Goal: Information Seeking & Learning: Learn about a topic

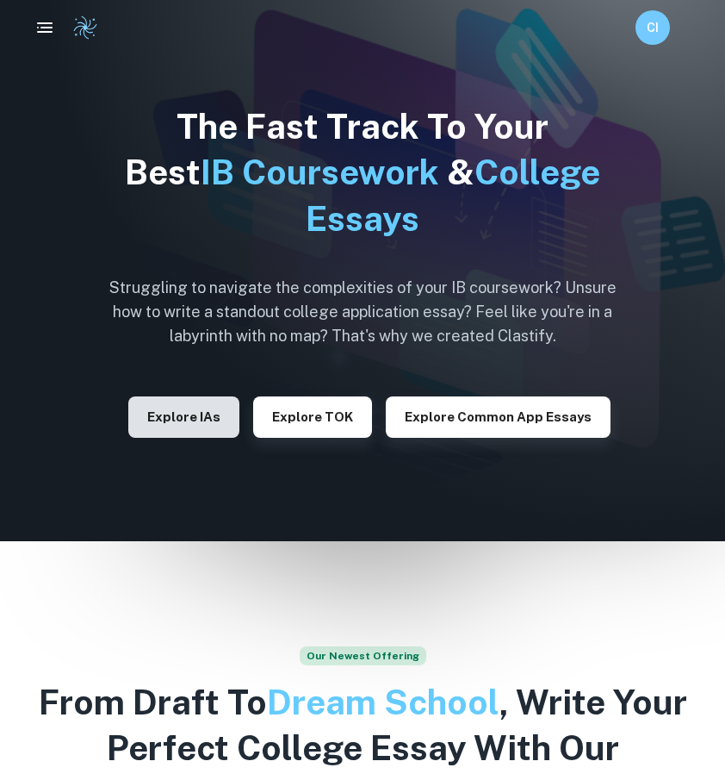
click at [186, 408] on button "Explore IAs" at bounding box center [183, 416] width 111 height 41
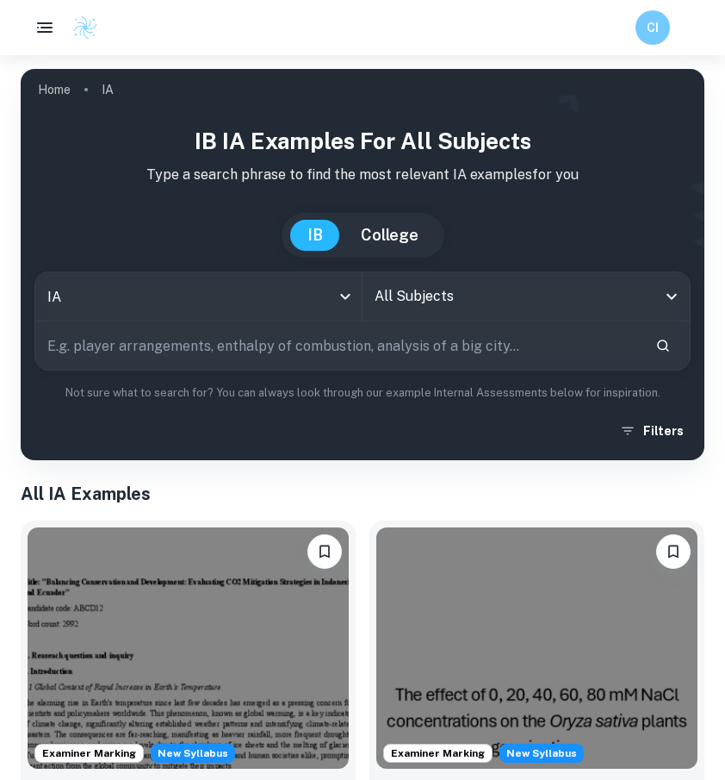
click at [458, 301] on input "All Subjects" at bounding box center [513, 296] width 286 height 33
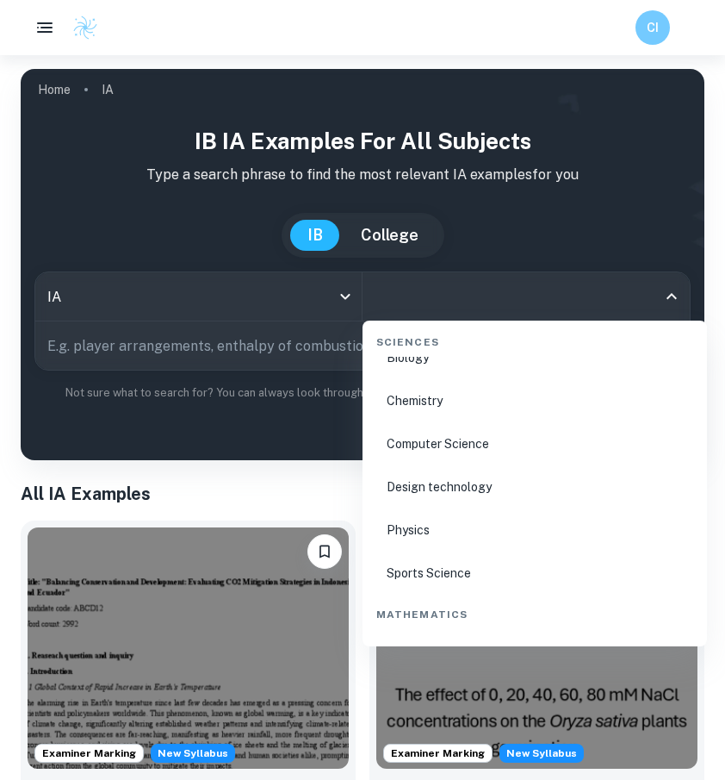
scroll to position [2705, 0]
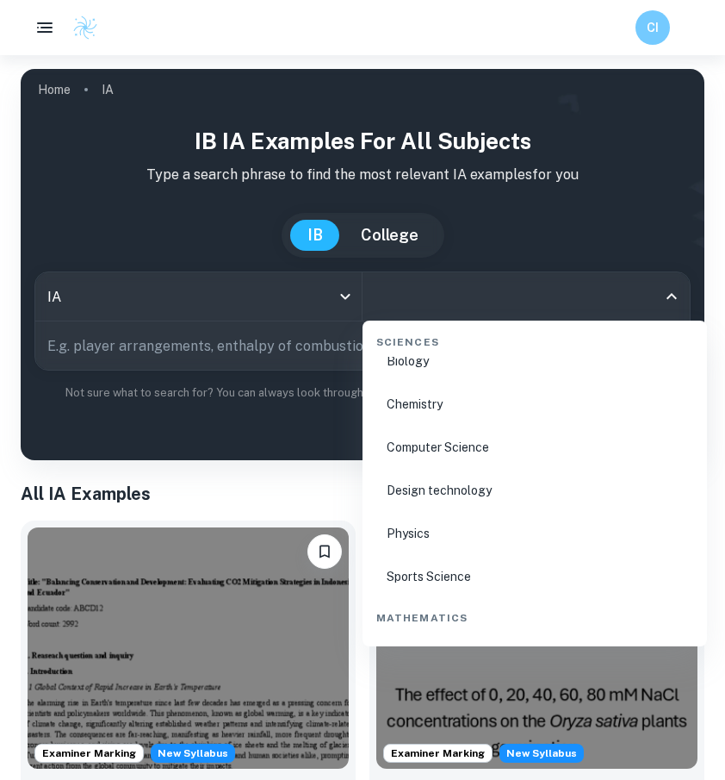
click at [445, 403] on li "Chemistry" at bounding box center [535, 404] width 331 height 40
type input "Chemistry"
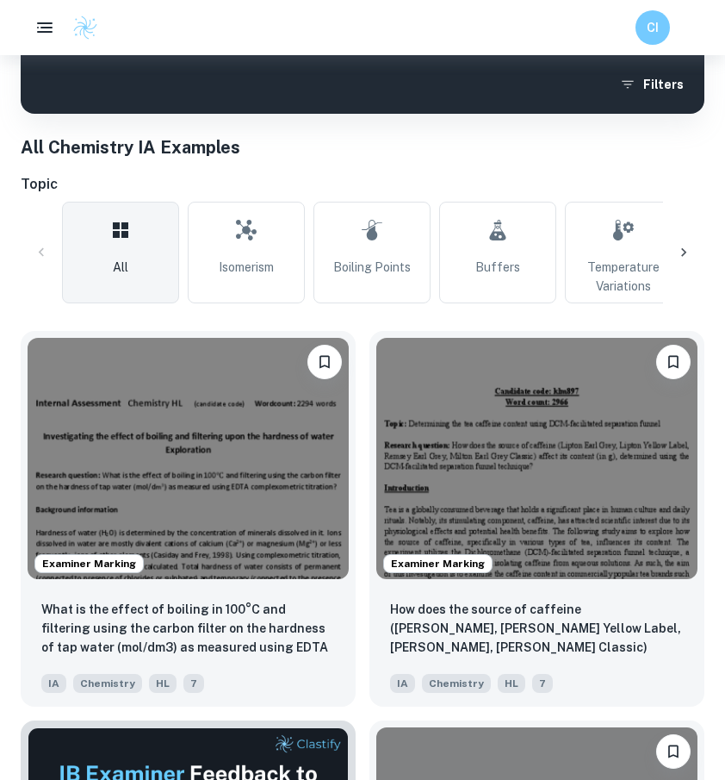
scroll to position [407, 0]
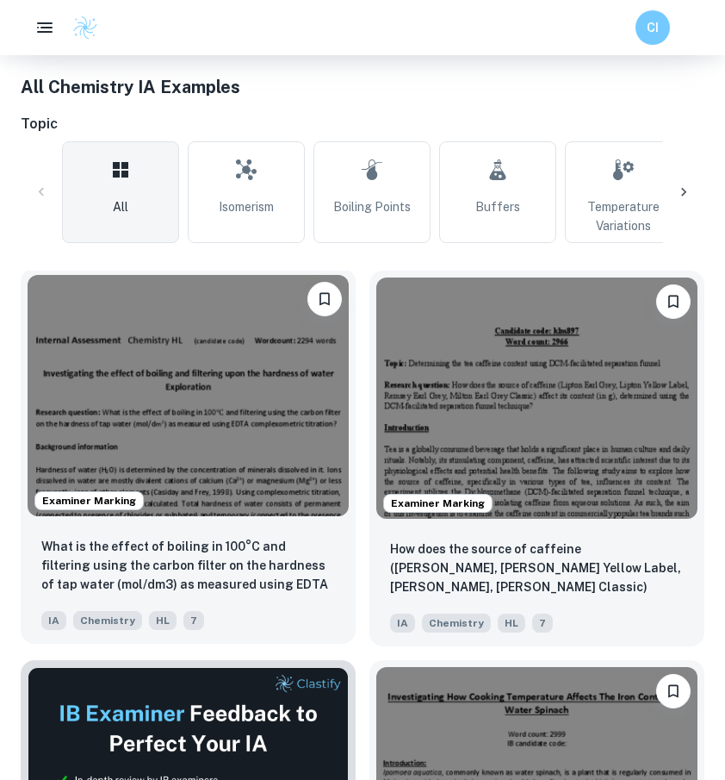
click at [215, 450] on img at bounding box center [188, 395] width 321 height 241
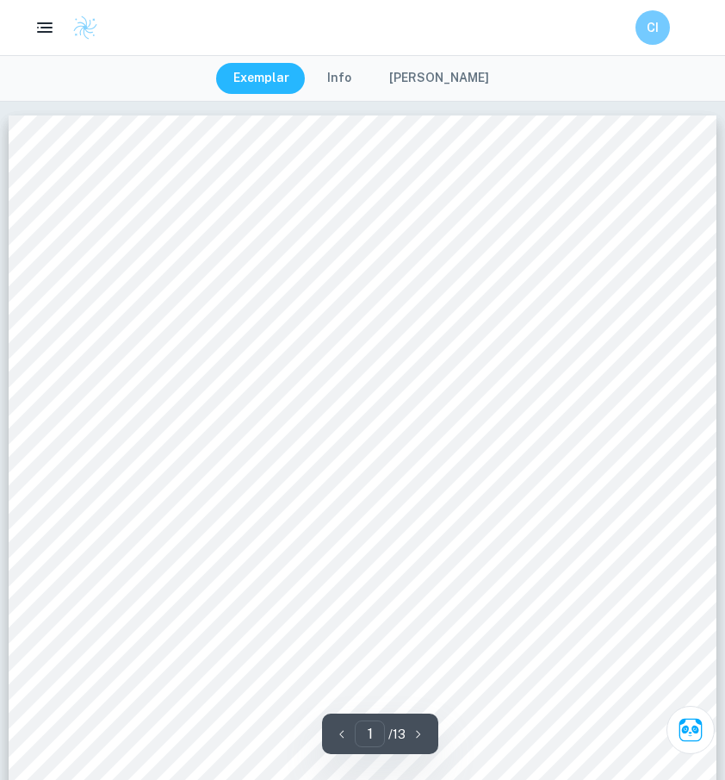
scroll to position [3, 0]
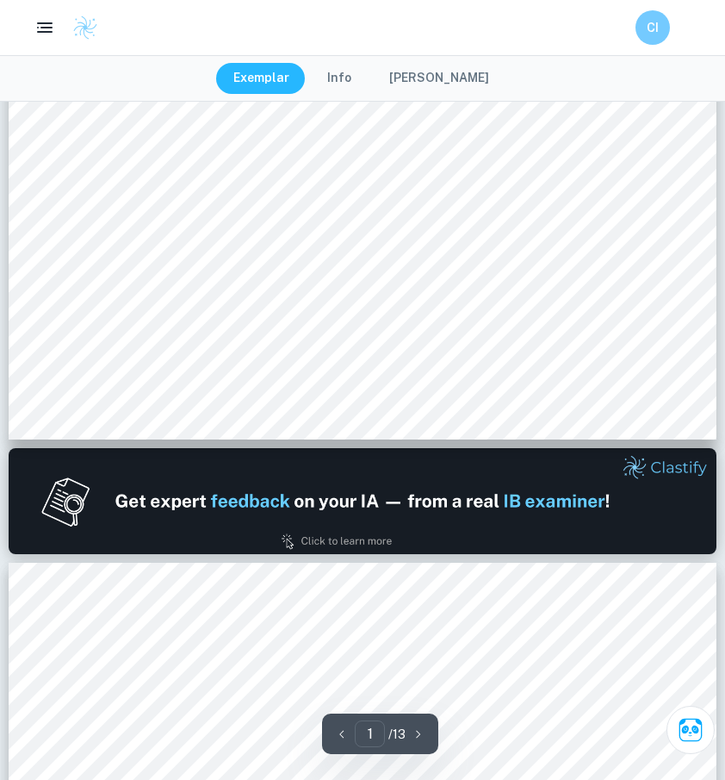
type input "2"
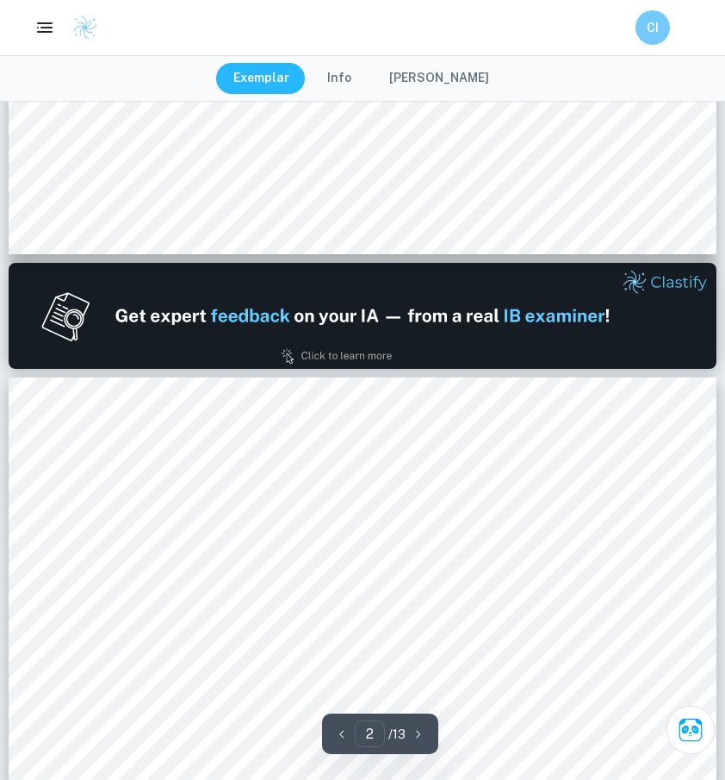
scroll to position [849, 0]
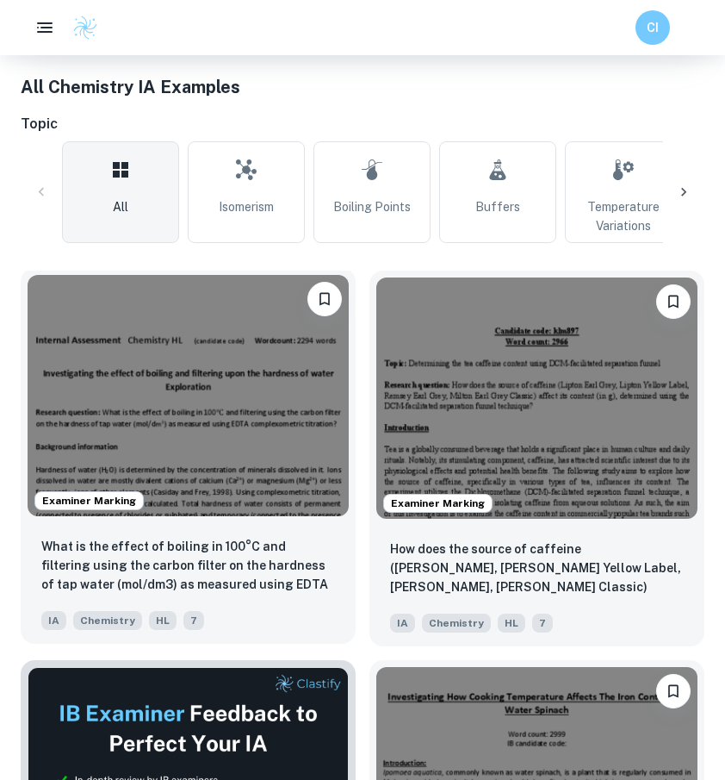
scroll to position [470, 0]
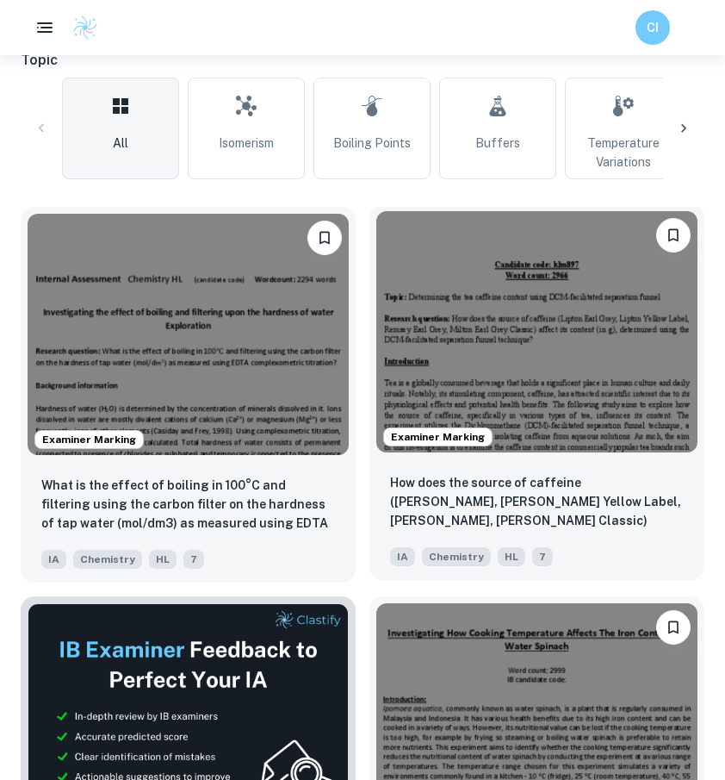
click at [491, 401] on img at bounding box center [536, 331] width 321 height 241
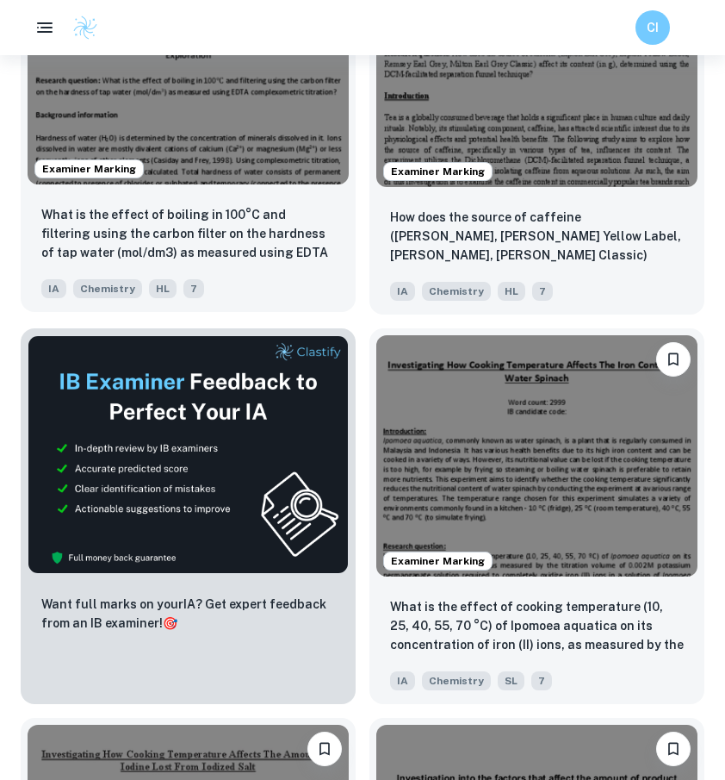
scroll to position [769, 0]
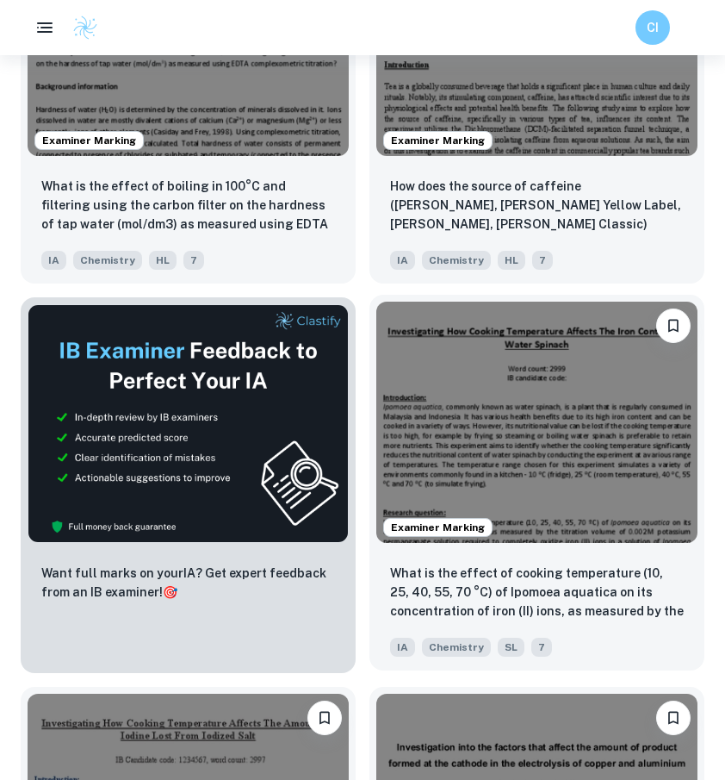
click at [464, 424] on img at bounding box center [536, 422] width 321 height 241
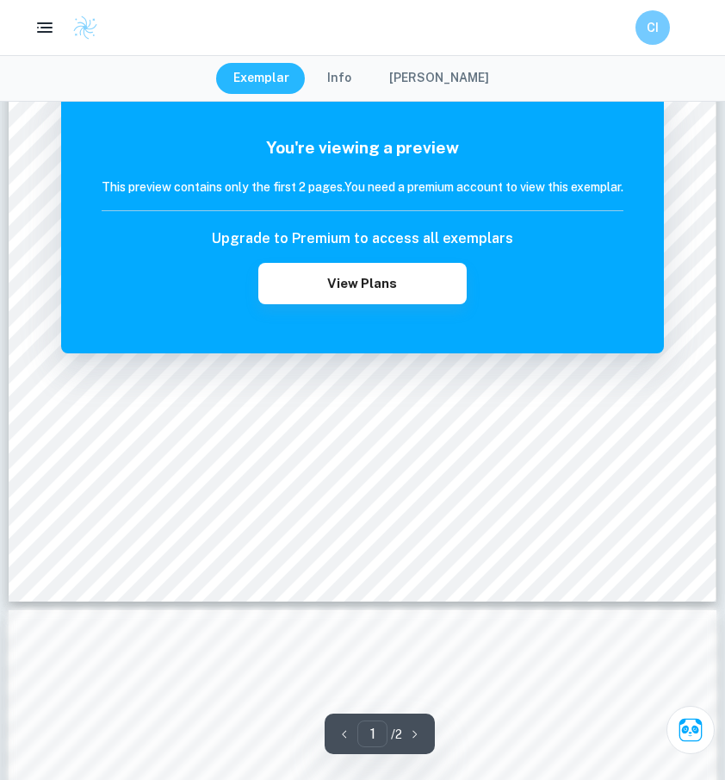
scroll to position [1122, 0]
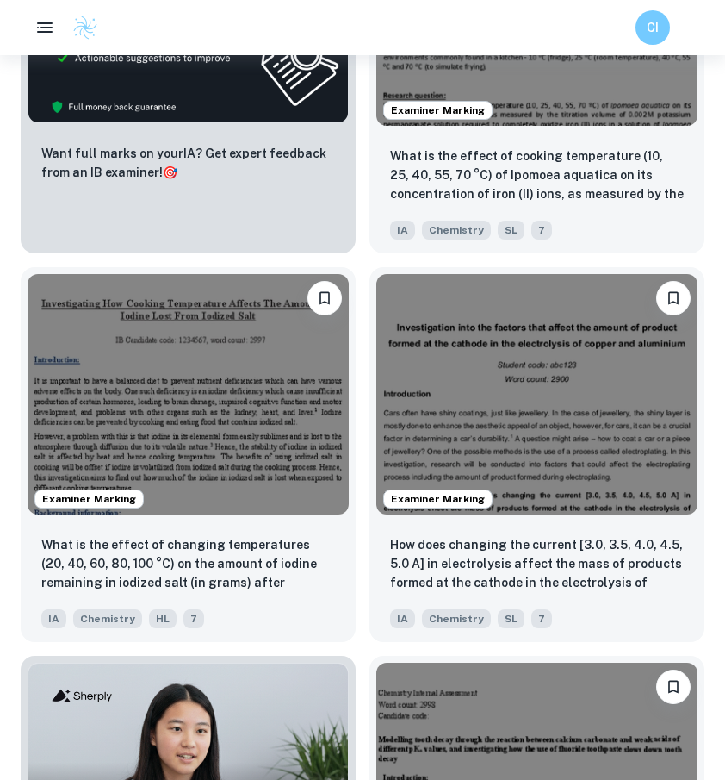
scroll to position [1241, 0]
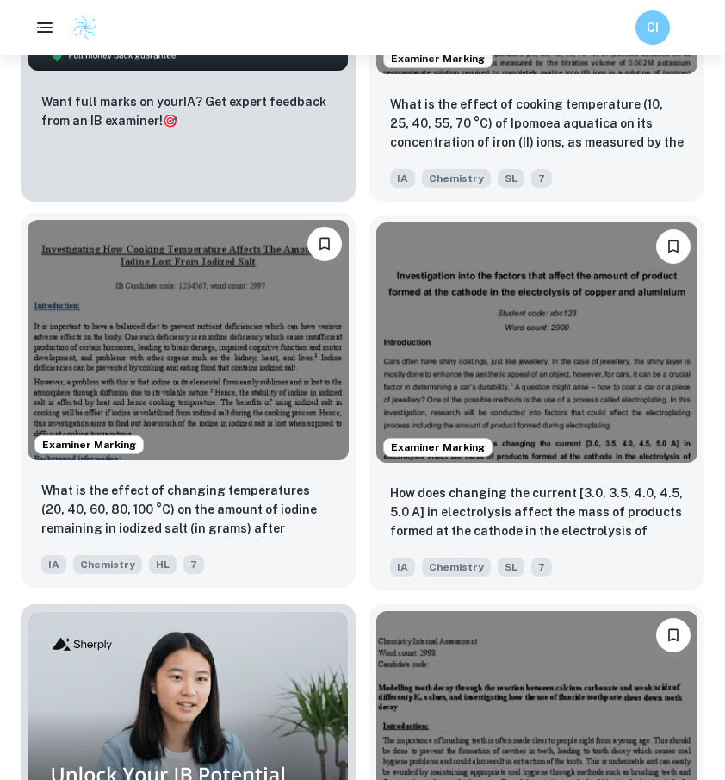
click at [222, 362] on img at bounding box center [188, 340] width 321 height 241
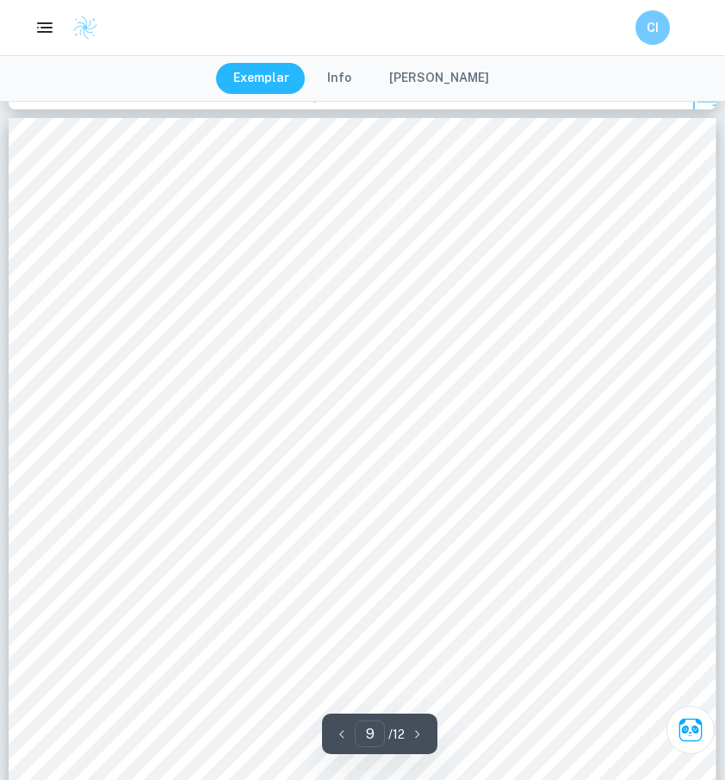
scroll to position [7719, 0]
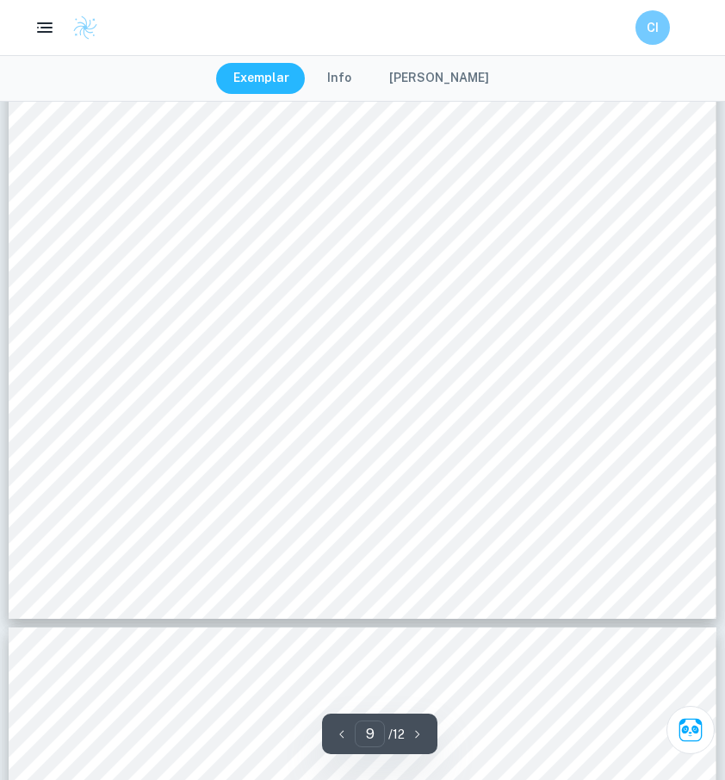
type input "10"
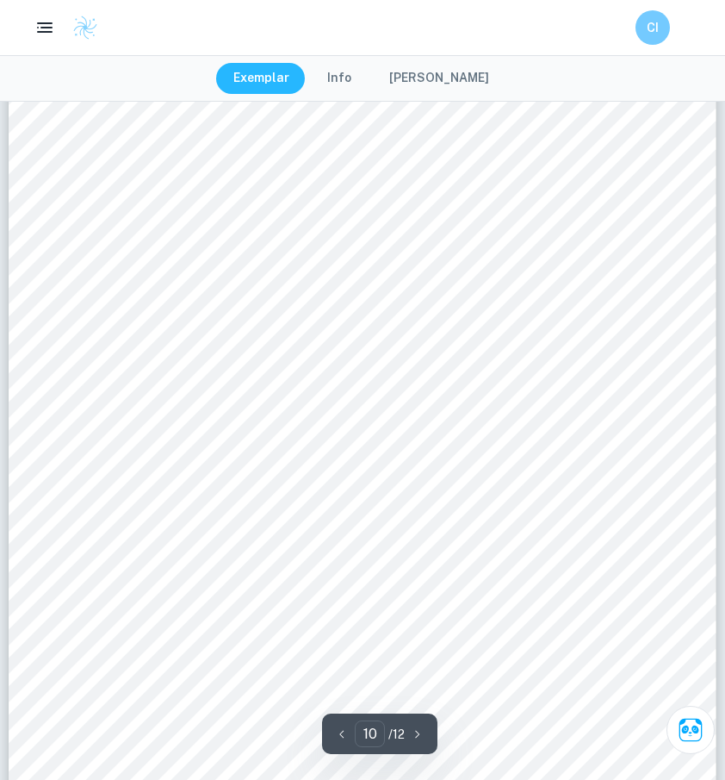
scroll to position [8756, 0]
